Goal: Information Seeking & Learning: Learn about a topic

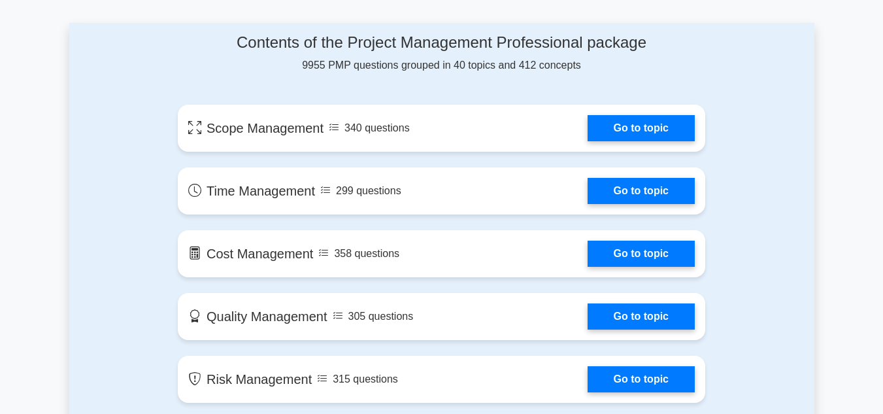
scroll to position [703, 0]
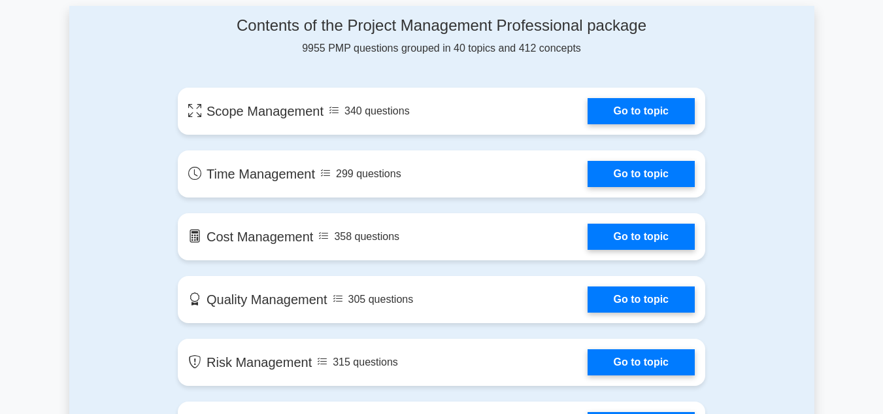
drag, startPoint x: 887, startPoint y: 22, endPoint x: 879, endPoint y: 77, distance: 54.9
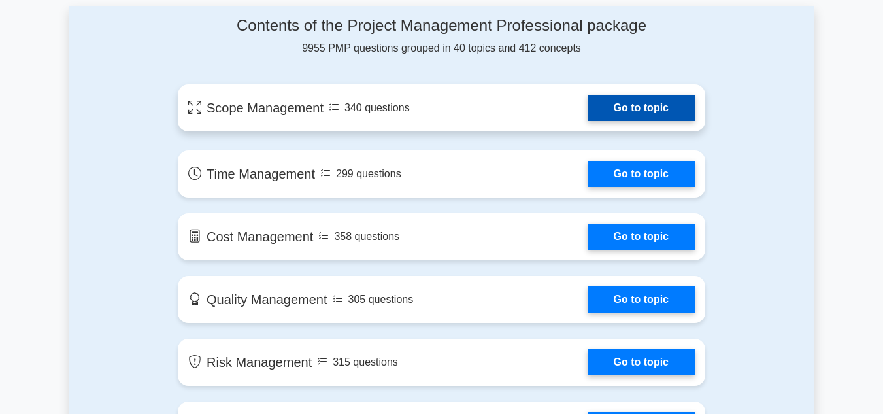
click at [653, 106] on link "Go to topic" at bounding box center [641, 108] width 107 height 26
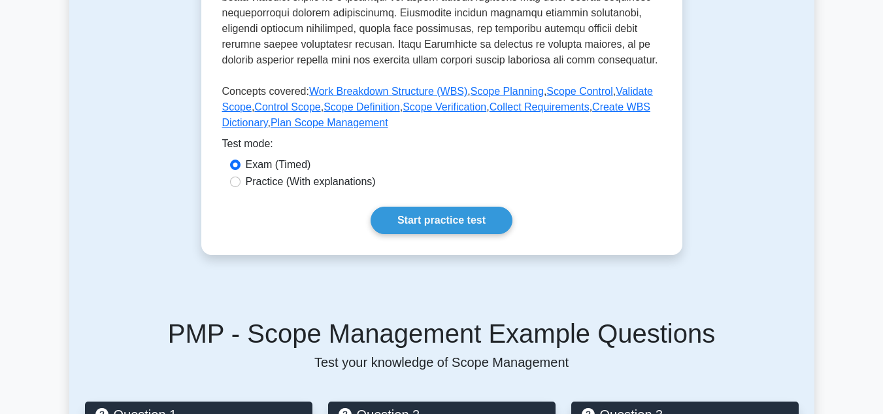
scroll to position [553, 0]
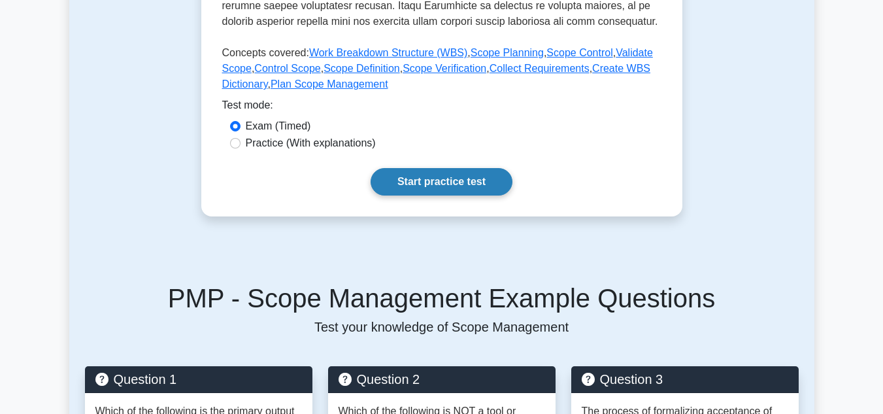
click at [436, 181] on link "Start practice test" at bounding box center [442, 181] width 142 height 27
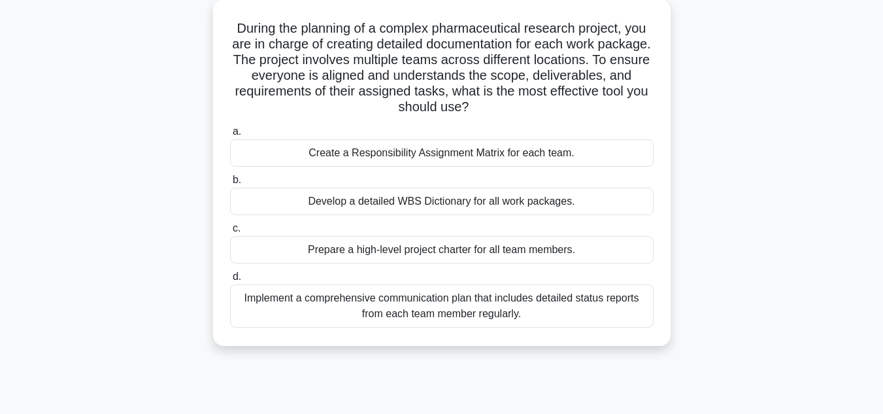
scroll to position [73, 0]
click at [381, 154] on div "Create a Responsibility Assignment Matrix for each team." at bounding box center [442, 153] width 424 height 27
click at [230, 137] on input "a. Create a Responsibility Assignment Matrix for each team." at bounding box center [230, 132] width 0 height 9
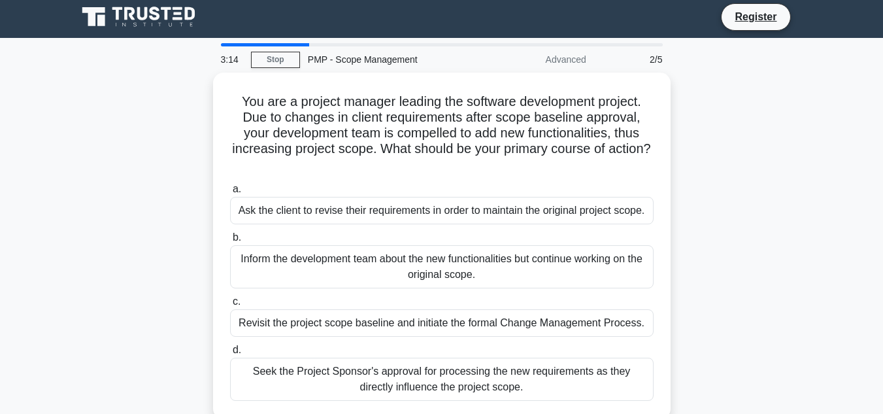
scroll to position [0, 0]
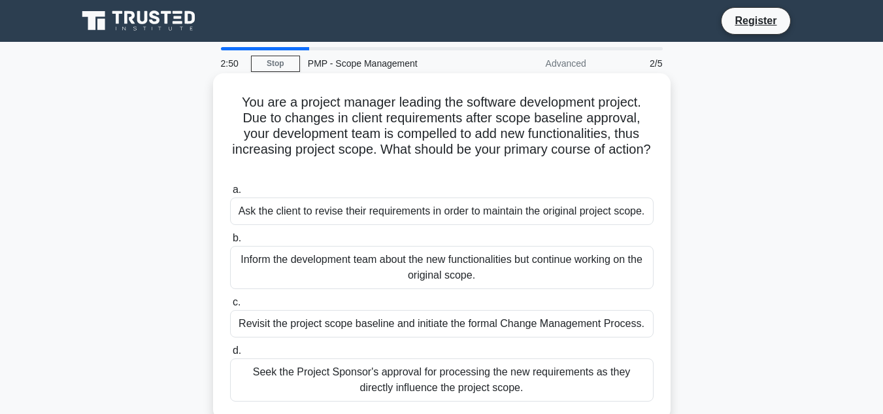
click at [379, 265] on div "Inform the development team about the new functionalities but continue working …" at bounding box center [442, 267] width 424 height 43
click at [230, 243] on input "b. Inform the development team about the new functionalities but continue worki…" at bounding box center [230, 238] width 0 height 9
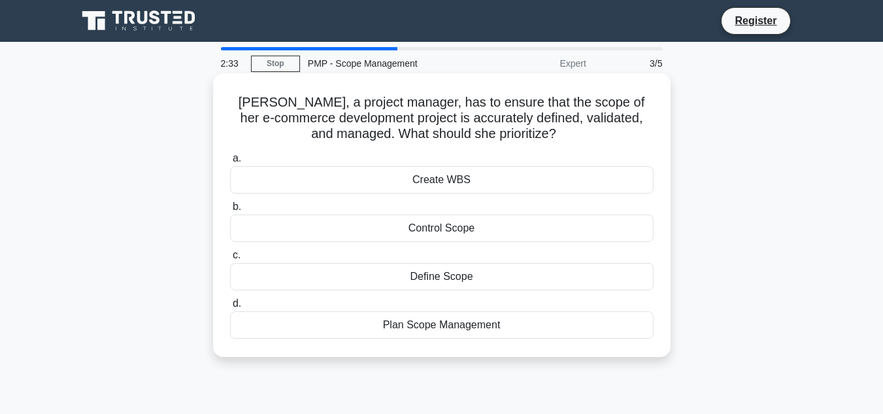
click at [442, 324] on div "Plan Scope Management" at bounding box center [442, 324] width 424 height 27
click at [230, 308] on input "d. Plan Scope Management" at bounding box center [230, 304] width 0 height 9
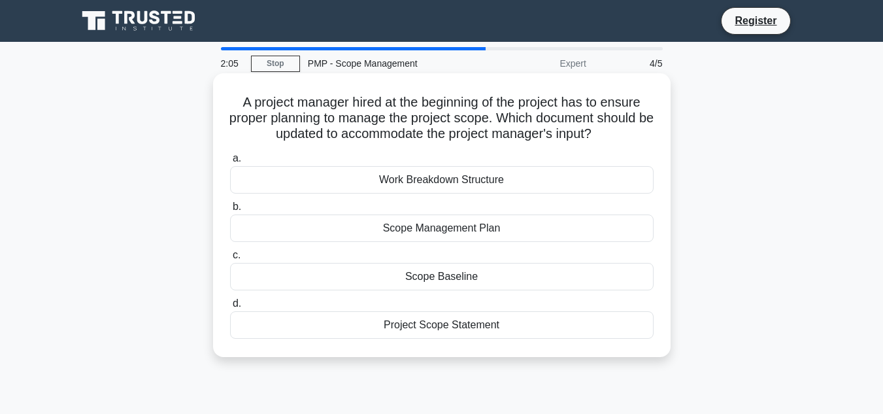
click at [385, 177] on div "Work Breakdown Structure" at bounding box center [442, 179] width 424 height 27
click at [230, 163] on input "a. Work Breakdown Structure" at bounding box center [230, 158] width 0 height 9
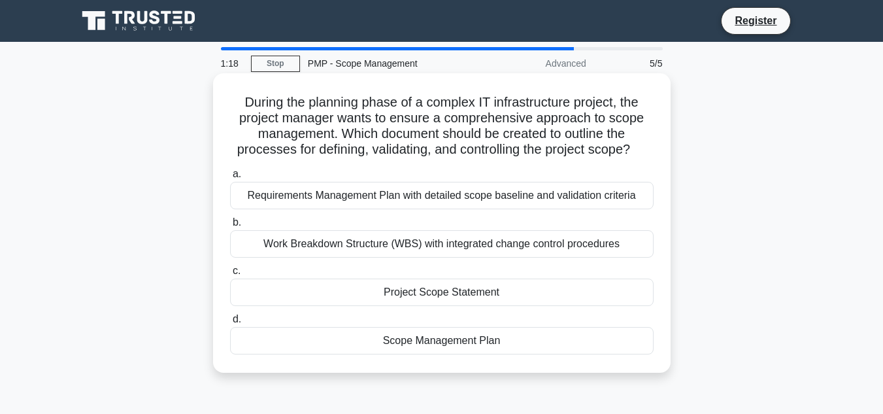
click at [396, 242] on div "Work Breakdown Structure (WBS) with integrated change control procedures" at bounding box center [442, 243] width 424 height 27
click at [230, 227] on input "b. Work Breakdown Structure (WBS) with integrated change control procedures" at bounding box center [230, 222] width 0 height 9
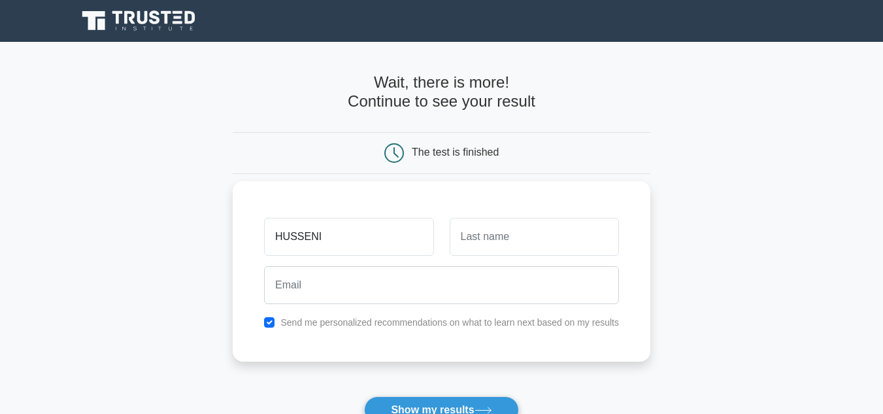
type input "HUSSENI"
click at [539, 237] on input "text" at bounding box center [534, 237] width 169 height 38
type input "MUNA"
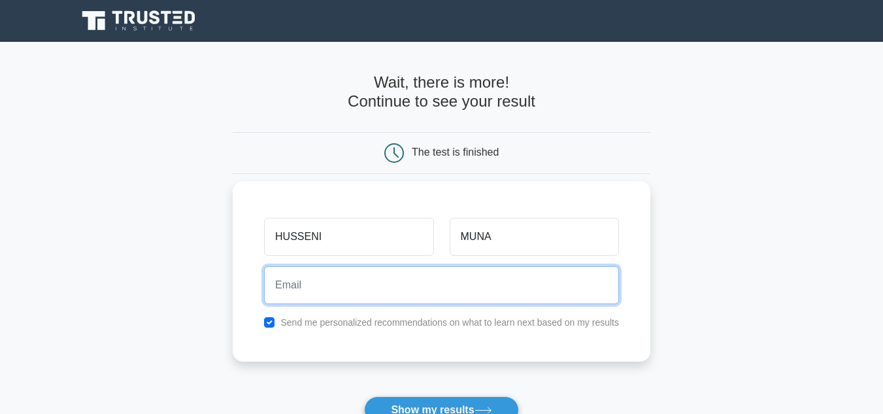
click at [364, 294] on input "email" at bounding box center [441, 285] width 355 height 38
type input "hussenimuna8@gmail.com"
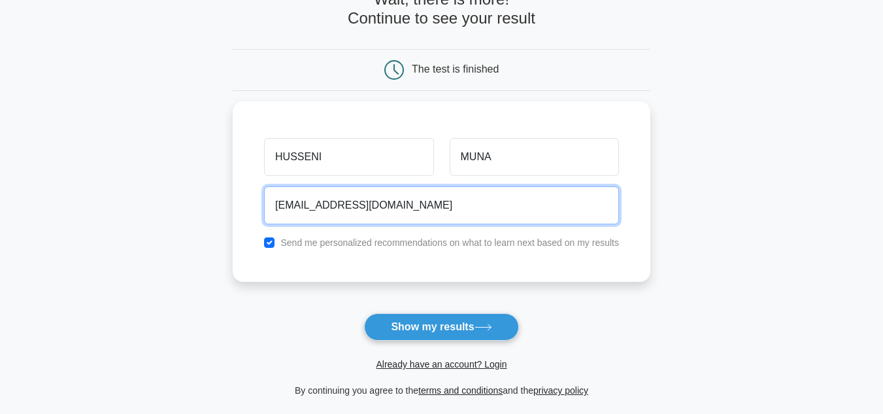
scroll to position [87, 0]
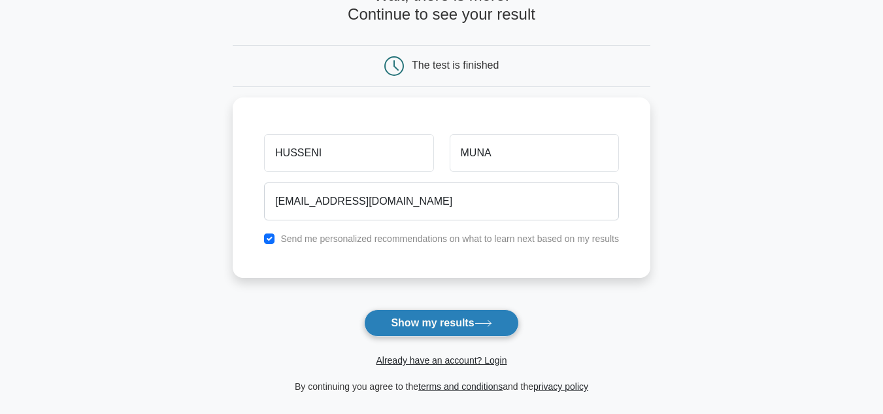
click at [441, 324] on button "Show my results" at bounding box center [441, 322] width 154 height 27
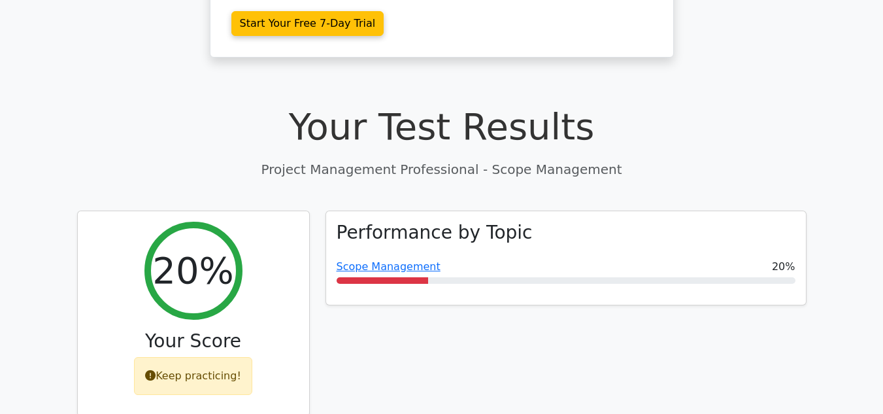
scroll to position [392, 0]
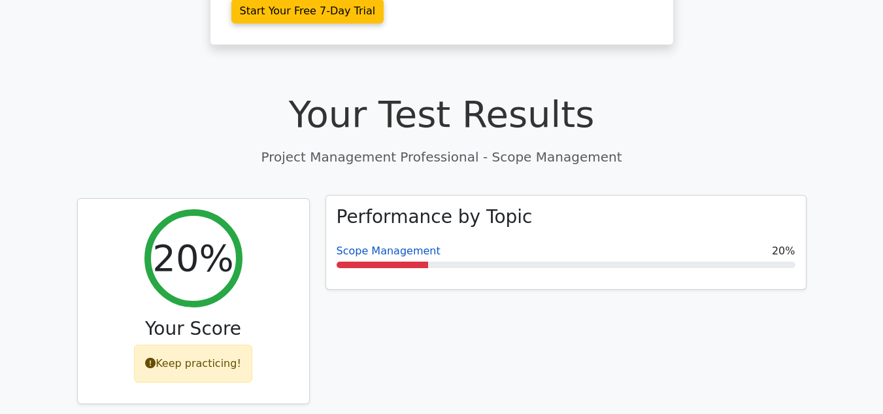
click at [366, 245] on link "Scope Management" at bounding box center [389, 251] width 104 height 12
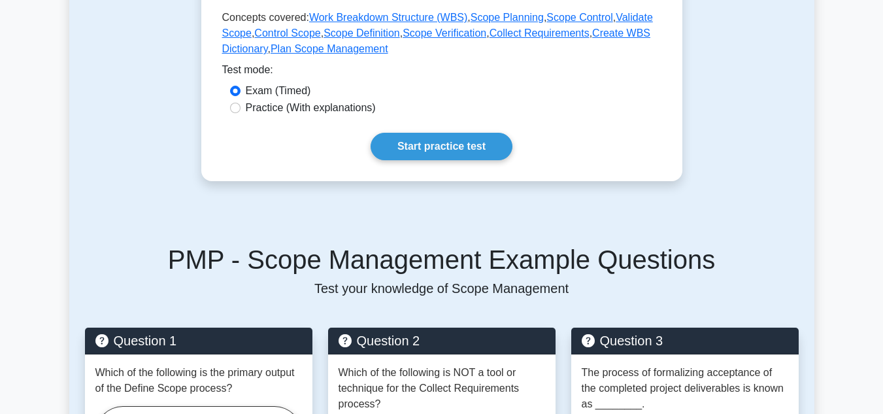
scroll to position [595, 0]
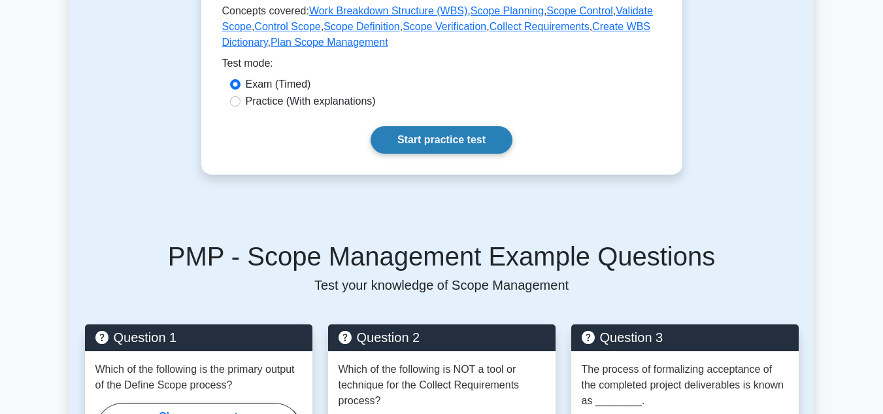
click at [436, 139] on link "Start practice test" at bounding box center [442, 139] width 142 height 27
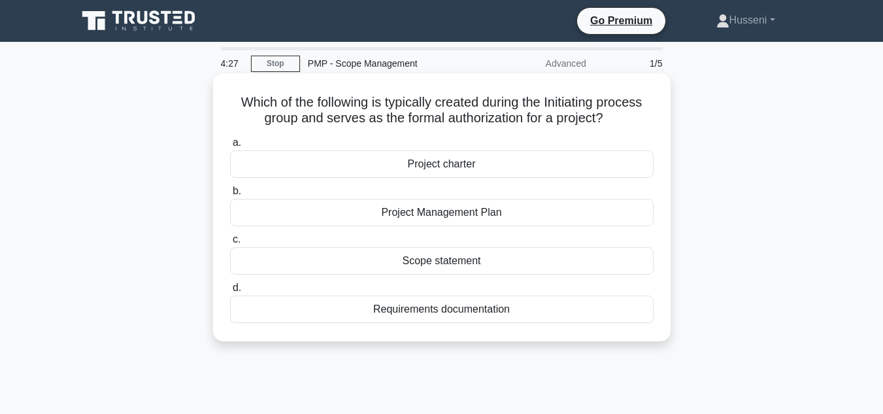
click at [456, 262] on div "Scope statement" at bounding box center [442, 260] width 424 height 27
click at [230, 244] on input "c. Scope statement" at bounding box center [230, 239] width 0 height 9
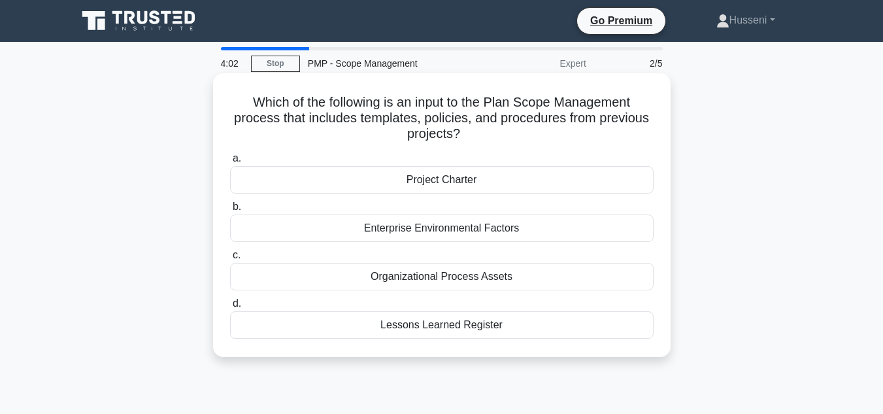
click at [454, 326] on div "Lessons Learned Register" at bounding box center [442, 324] width 424 height 27
click at [230, 308] on input "d. Lessons Learned Register" at bounding box center [230, 304] width 0 height 9
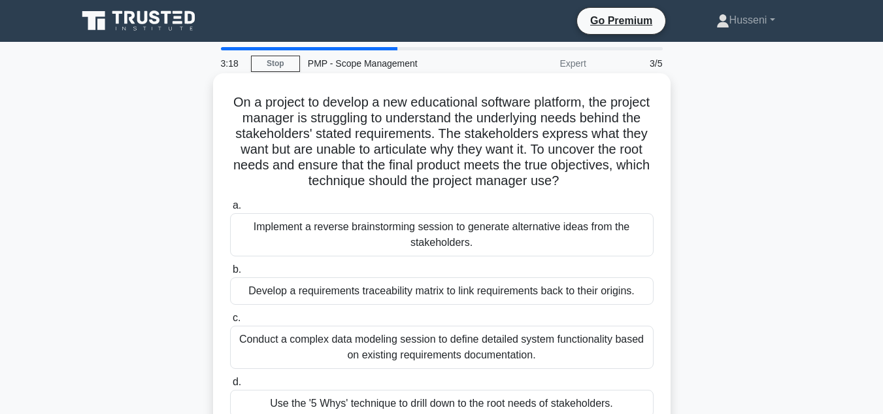
click at [372, 231] on div "Implement a reverse brainstorming session to generate alternative ideas from th…" at bounding box center [442, 234] width 424 height 43
click at [230, 210] on input "a. Implement a reverse brainstorming session to generate alternative ideas from…" at bounding box center [230, 205] width 0 height 9
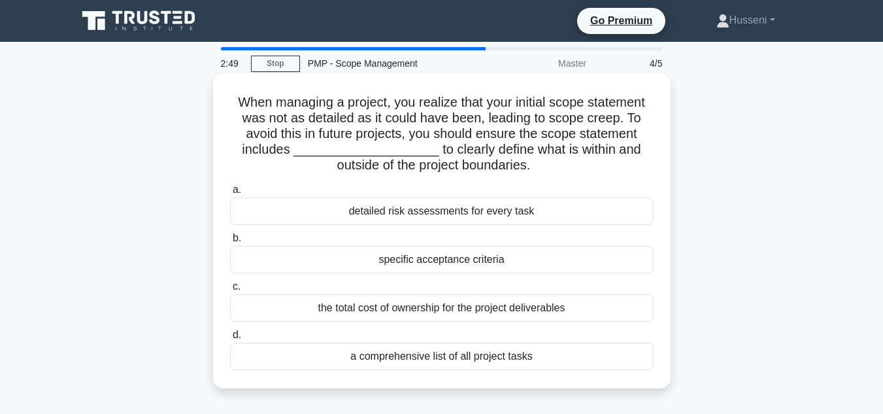
click at [438, 259] on div "specific acceptance criteria" at bounding box center [442, 259] width 424 height 27
click at [230, 243] on input "b. specific acceptance criteria" at bounding box center [230, 238] width 0 height 9
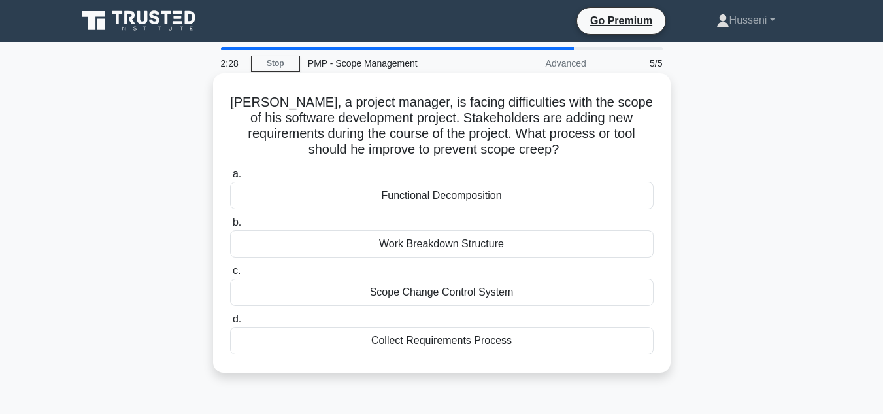
click at [436, 196] on div "Functional Decomposition" at bounding box center [442, 195] width 424 height 27
click at [230, 179] on input "a. Functional Decomposition" at bounding box center [230, 174] width 0 height 9
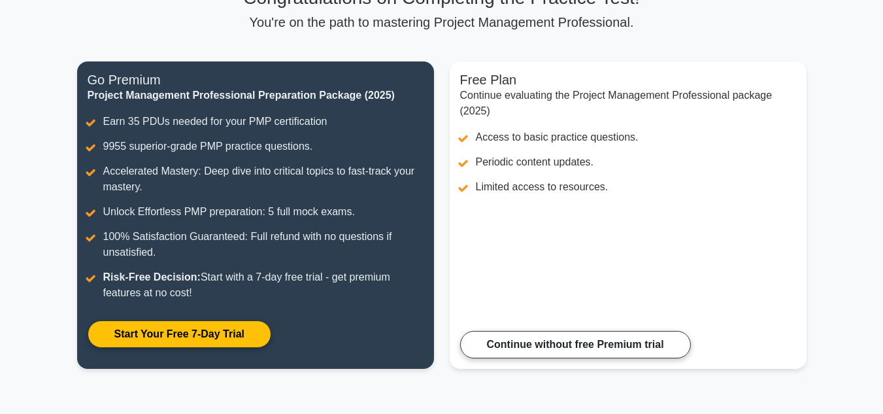
scroll to position [119, 0]
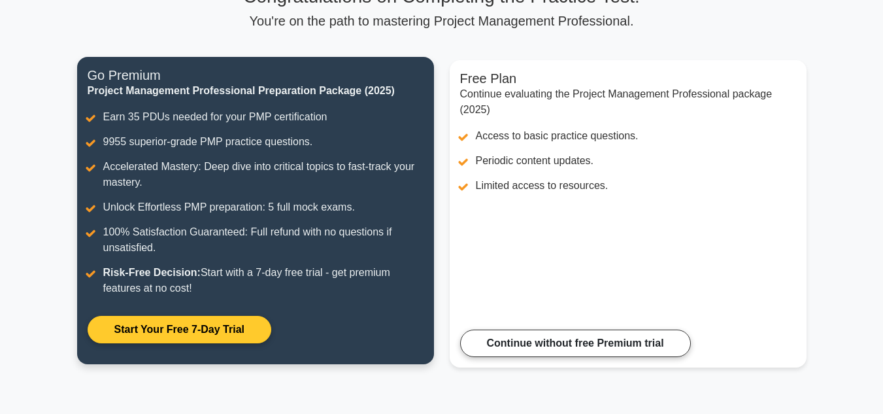
click at [193, 328] on link "Start Your Free 7-Day Trial" at bounding box center [180, 329] width 184 height 27
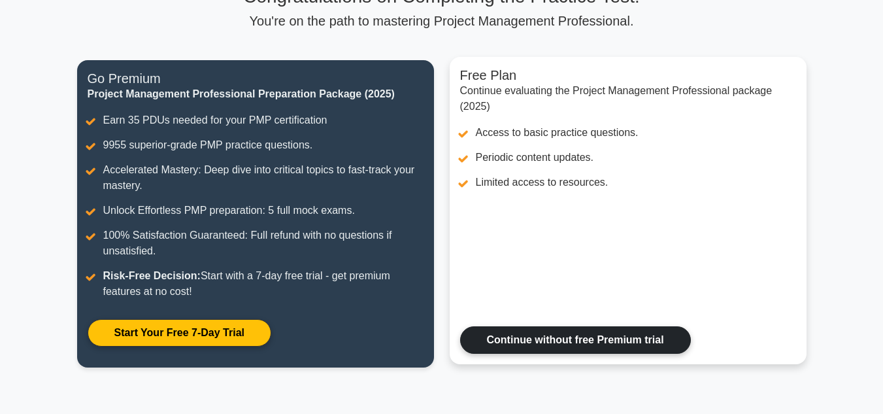
click at [534, 334] on link "Continue without free Premium trial" at bounding box center [575, 339] width 231 height 27
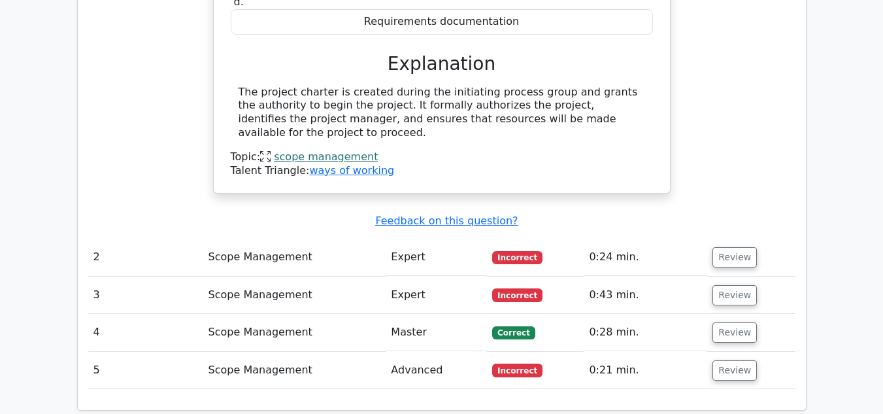
scroll to position [1327, 0]
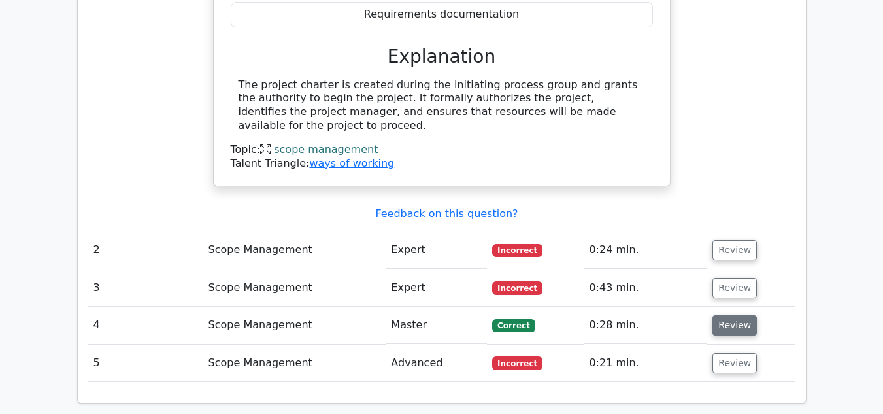
click at [717, 315] on button "Review" at bounding box center [735, 325] width 44 height 20
click at [727, 315] on button "Review" at bounding box center [735, 325] width 44 height 20
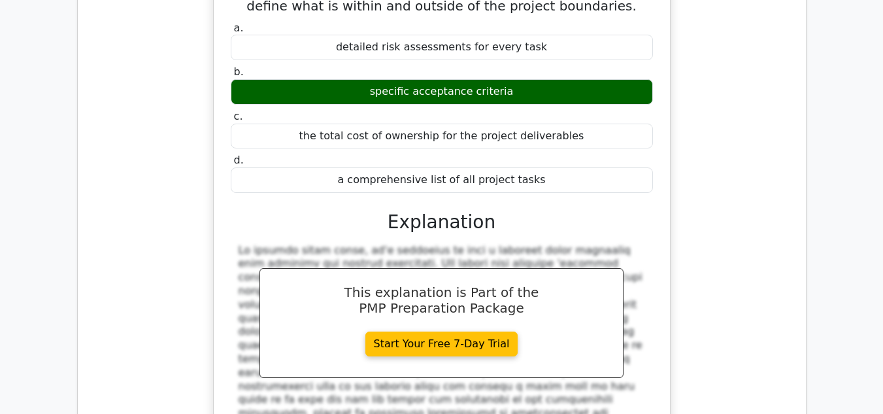
scroll to position [1775, 0]
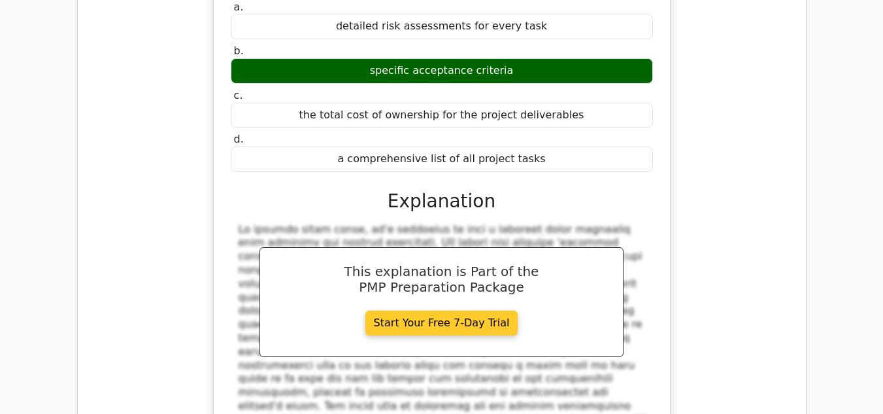
click at [430, 311] on link "Start Your Free 7-Day Trial" at bounding box center [442, 323] width 153 height 25
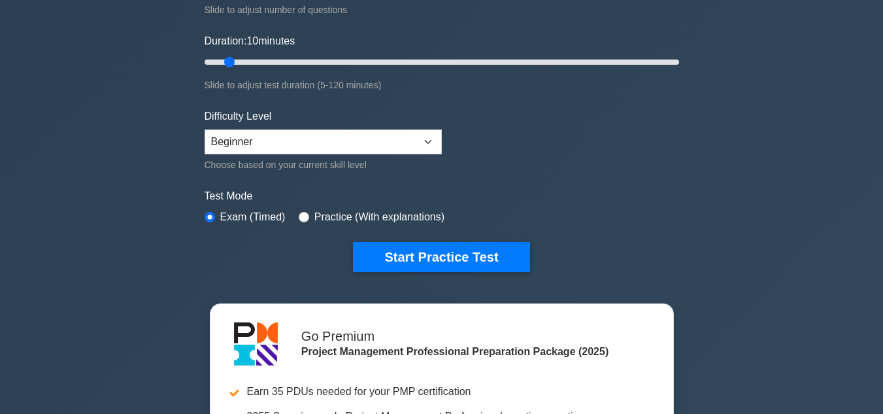
scroll to position [256, 0]
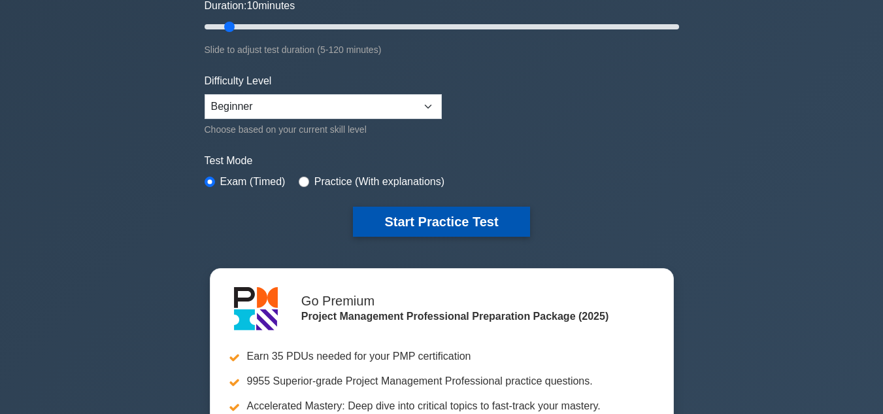
click at [415, 213] on button "Start Practice Test" at bounding box center [441, 222] width 177 height 30
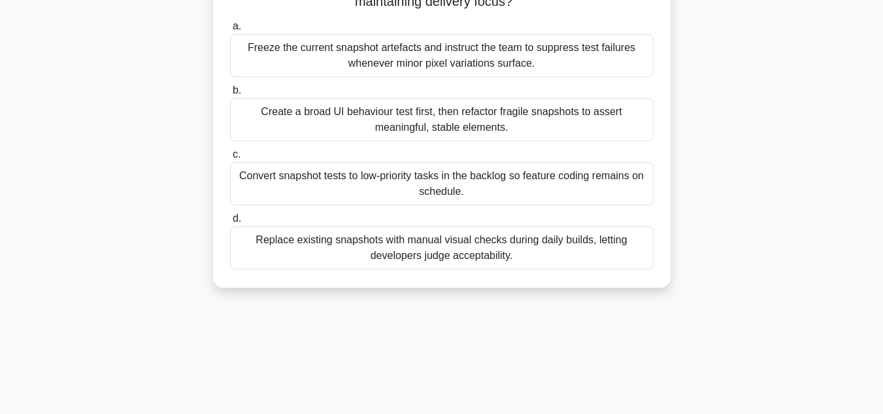
scroll to position [184, 0]
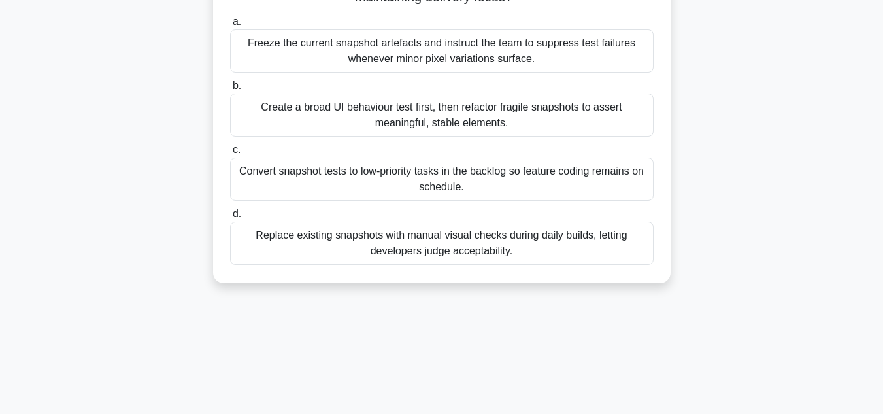
click at [398, 50] on div "Freeze the current snapshot artefacts and instruct the team to suppress test fa…" at bounding box center [442, 50] width 424 height 43
click at [230, 26] on input "a. Freeze the current snapshot artefacts and instruct the team to suppress test…" at bounding box center [230, 22] width 0 height 9
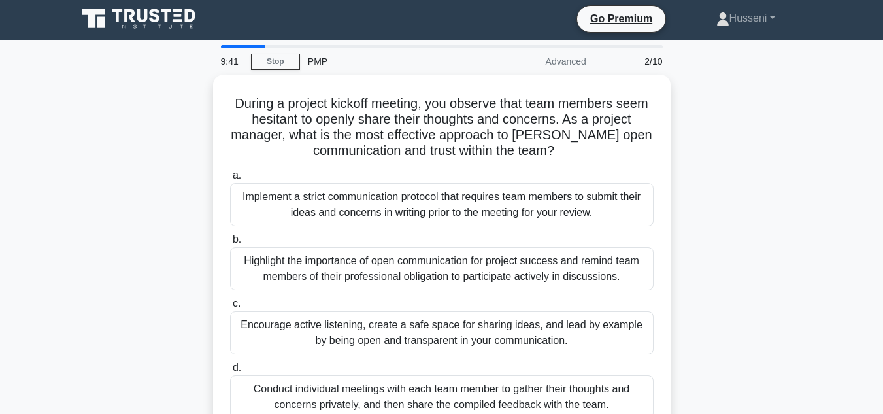
scroll to position [0, 0]
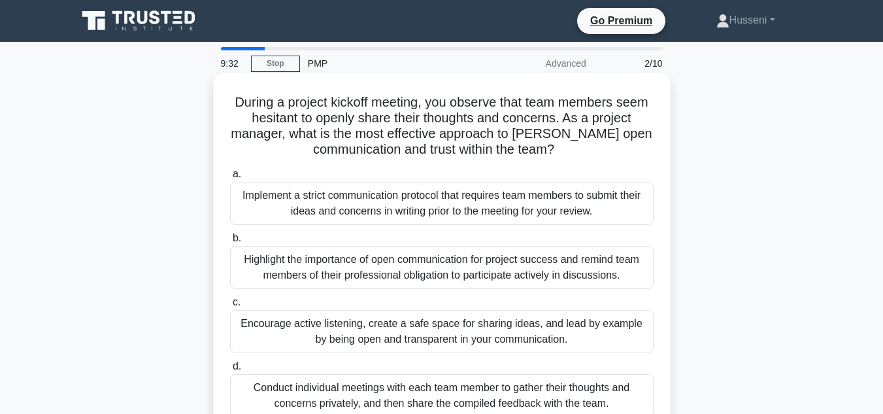
click at [374, 211] on div "Implement a strict communication protocol that requires team members to submit …" at bounding box center [442, 203] width 424 height 43
click at [230, 179] on input "a. Implement a strict communication protocol that requires team members to subm…" at bounding box center [230, 174] width 0 height 9
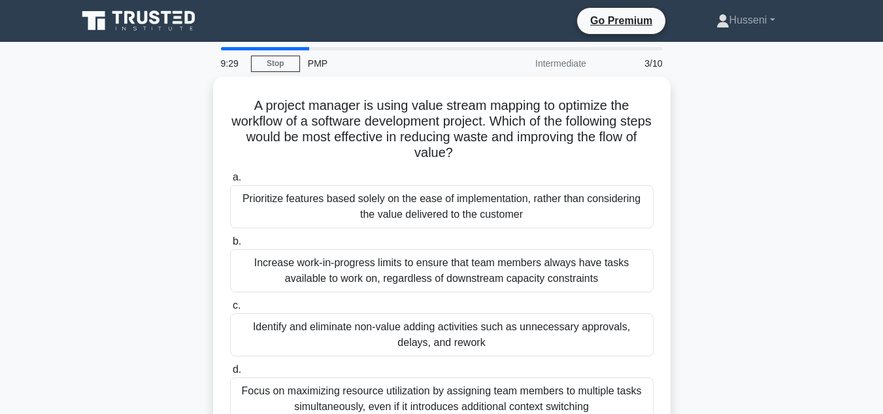
click at [374, 211] on div "Prioritize features based solely on the ease of implementation, rather than con…" at bounding box center [442, 206] width 424 height 43
click at [230, 182] on input "a. Prioritize features based solely on the ease of implementation, rather than …" at bounding box center [230, 177] width 0 height 9
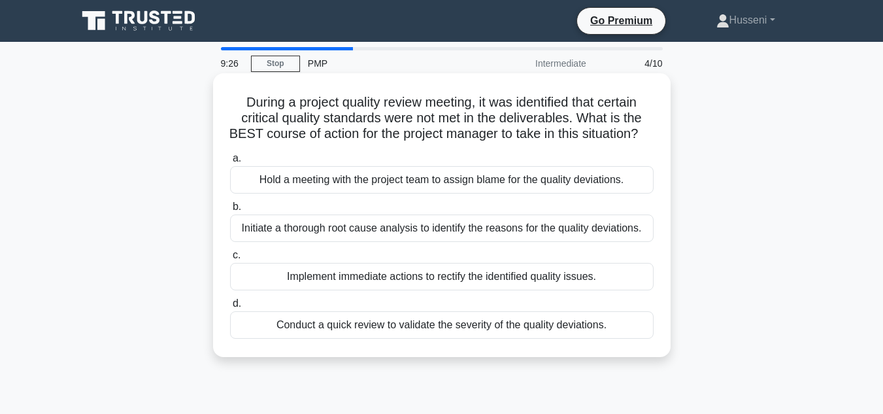
click at [392, 242] on div "Initiate a thorough root cause analysis to identify the reasons for the quality…" at bounding box center [442, 227] width 424 height 27
click at [230, 211] on input "b. Initiate a thorough root cause analysis to identify the reasons for the qual…" at bounding box center [230, 207] width 0 height 9
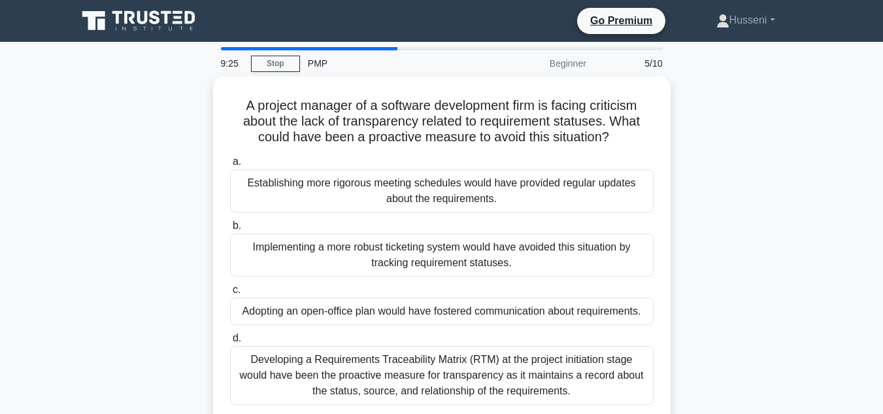
click at [392, 247] on div "Implementing a more robust ticketing system would have avoided this situation b…" at bounding box center [442, 254] width 424 height 43
click at [230, 230] on input "b. Implementing a more robust ticketing system would have avoided this situatio…" at bounding box center [230, 226] width 0 height 9
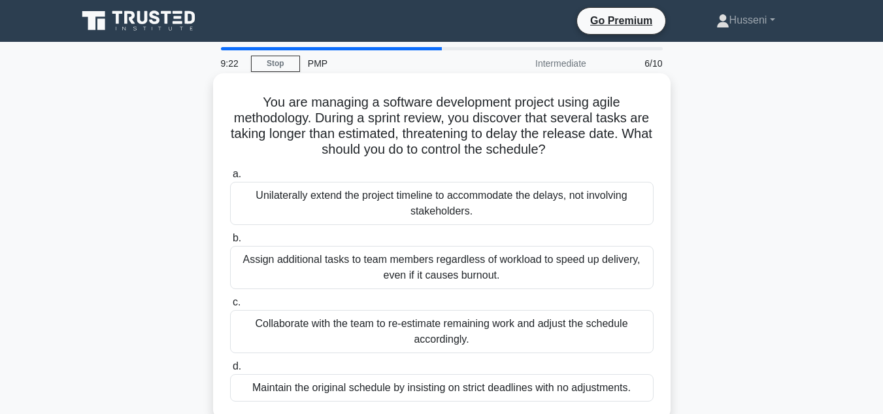
click at [398, 330] on div "Collaborate with the team to re-estimate remaining work and adjust the schedule…" at bounding box center [442, 331] width 424 height 43
click at [230, 307] on input "c. Collaborate with the team to re-estimate remaining work and adjust the sched…" at bounding box center [230, 302] width 0 height 9
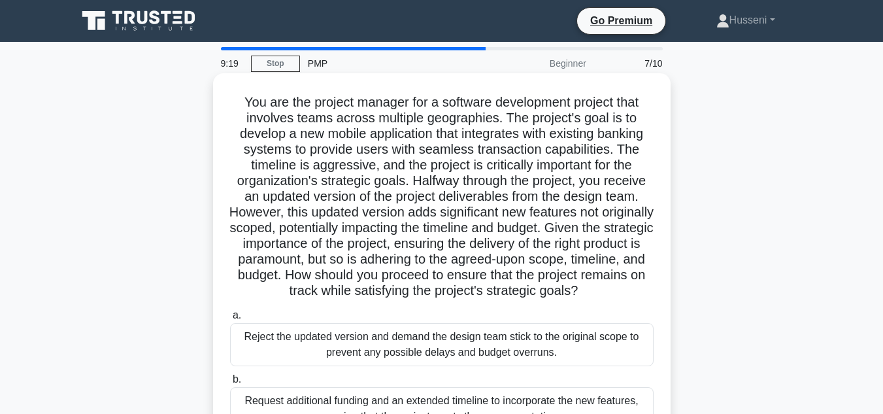
click at [435, 354] on div "Reject the updated version and demand the design team stick to the original sco…" at bounding box center [442, 344] width 424 height 43
click at [230, 320] on input "a. Reject the updated version and demand the design team stick to the original …" at bounding box center [230, 315] width 0 height 9
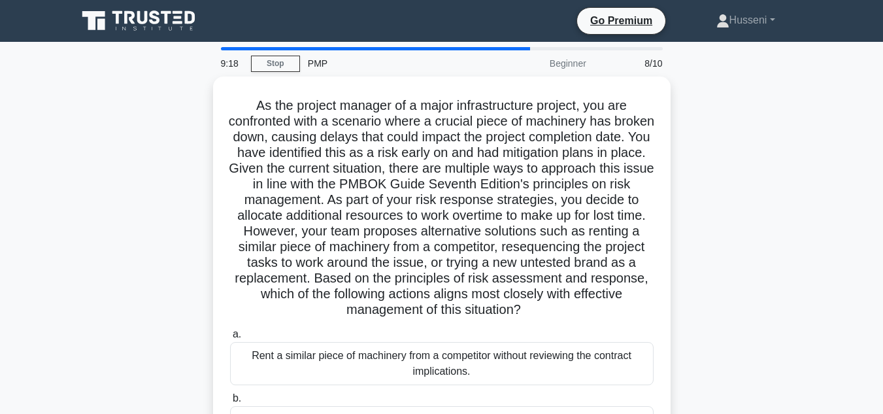
click at [435, 354] on div "Rent a similar piece of machinery from a competitor without reviewing the contr…" at bounding box center [442, 363] width 424 height 43
click at [230, 339] on input "a. Rent a similar piece of machinery from a competitor without reviewing the co…" at bounding box center [230, 334] width 0 height 9
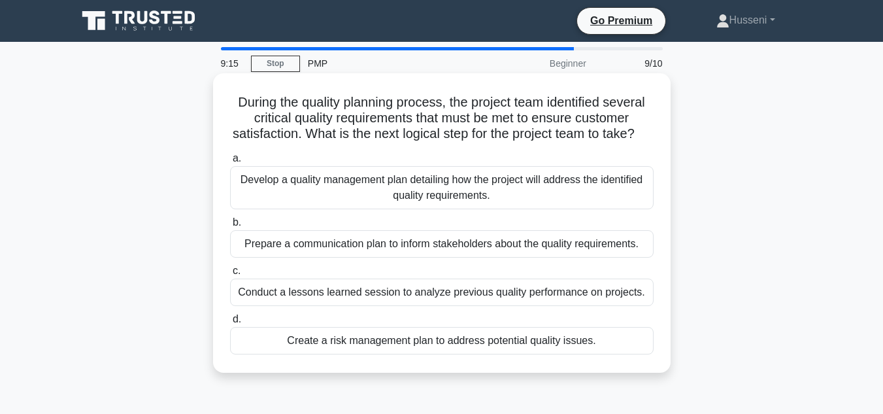
click at [418, 306] on div "Conduct a lessons learned session to analyze previous quality performance on pr…" at bounding box center [442, 292] width 424 height 27
click at [230, 275] on input "c. Conduct a lessons learned session to analyze previous quality performance on…" at bounding box center [230, 271] width 0 height 9
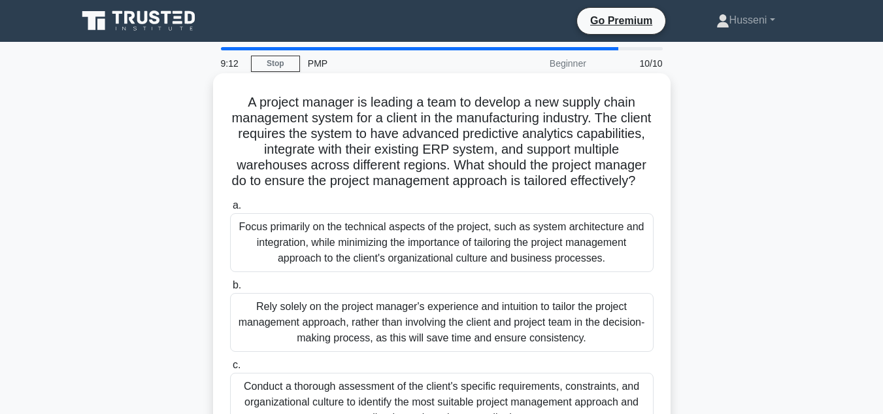
click at [402, 261] on div "Focus primarily on the technical aspects of the project, such as system archite…" at bounding box center [442, 242] width 424 height 59
click at [230, 210] on input "a. Focus primarily on the technical aspects of the project, such as system arch…" at bounding box center [230, 205] width 0 height 9
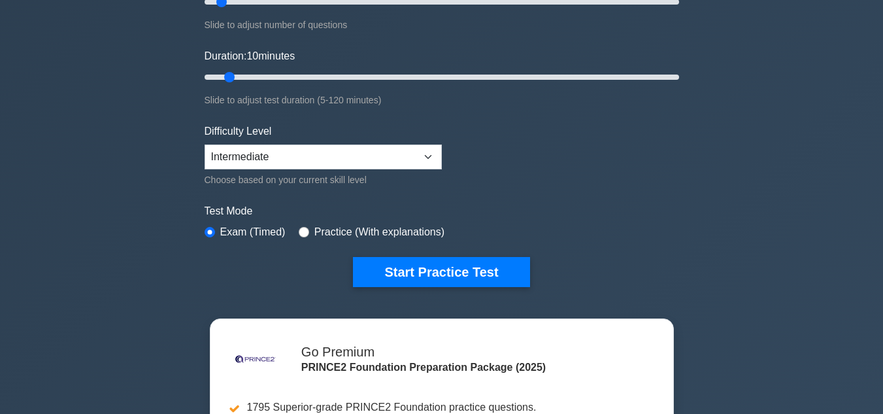
scroll to position [211, 0]
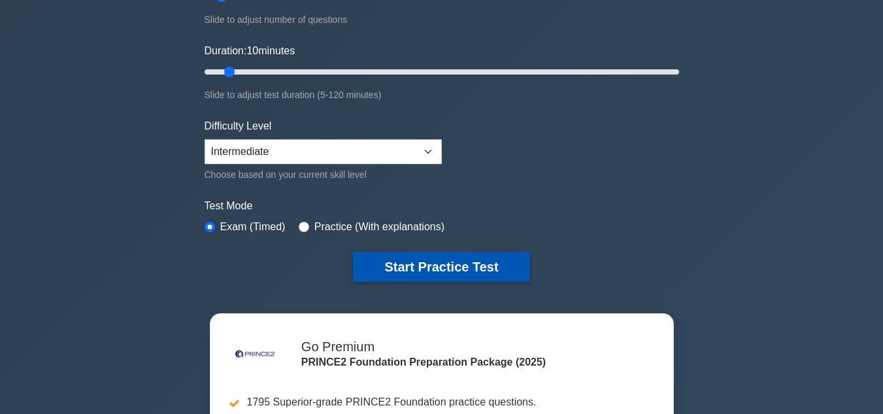
click at [421, 265] on button "Start Practice Test" at bounding box center [441, 267] width 177 height 30
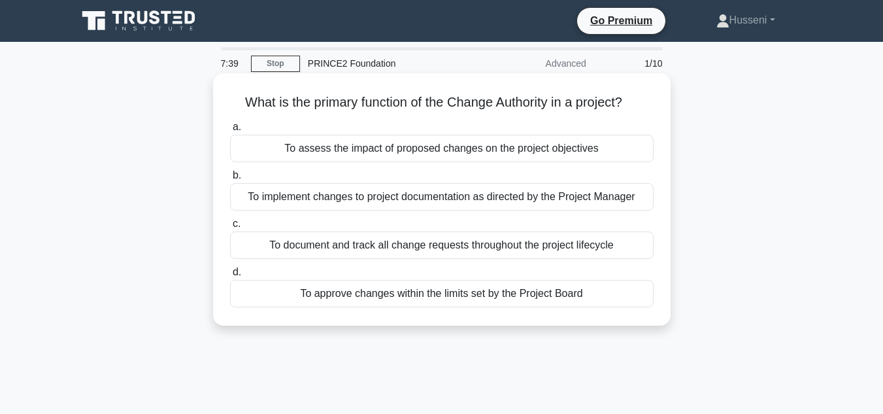
click at [326, 146] on div "To assess the impact of proposed changes on the project objectives" at bounding box center [442, 148] width 424 height 27
click at [230, 131] on input "a. To assess the impact of proposed changes on the project objectives" at bounding box center [230, 127] width 0 height 9
